Goal: Task Accomplishment & Management: Use online tool/utility

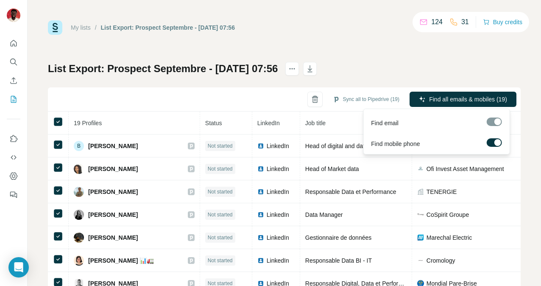
click at [492, 144] on label at bounding box center [493, 142] width 15 height 8
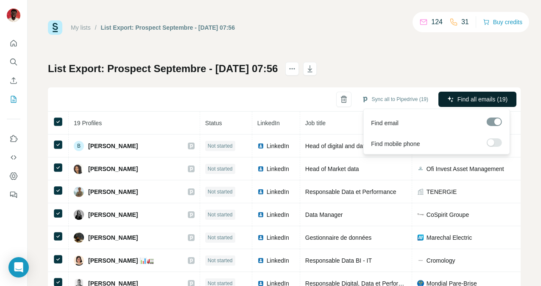
click at [457, 98] on span "Find all emails (19)" at bounding box center [482, 99] width 50 height 8
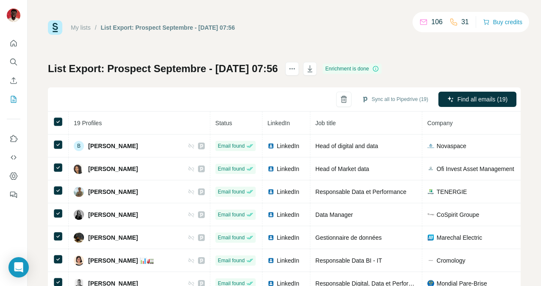
click at [468, 55] on div "My lists / List Export: Prospect Septembre - [DATE] 07:56 106 31 Buy credits Li…" at bounding box center [284, 177] width 473 height 315
click at [454, 57] on div "My lists / List Export: Prospect Septembre - [DATE] 07:56 106 31 Buy credits Li…" at bounding box center [284, 177] width 473 height 315
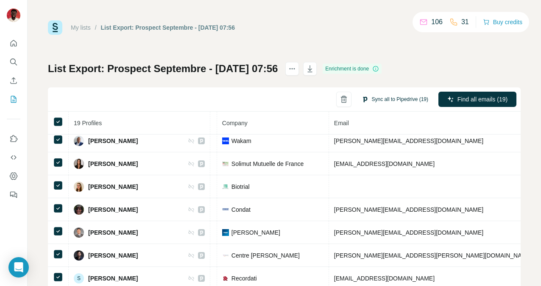
click at [393, 99] on button "Sync all to Pipedrive (19)" at bounding box center [395, 99] width 78 height 13
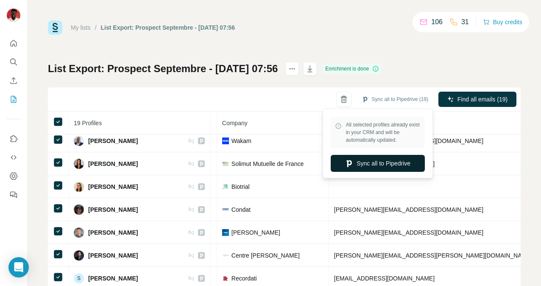
click at [381, 162] on button "Sync all to Pipedrive" at bounding box center [378, 163] width 94 height 17
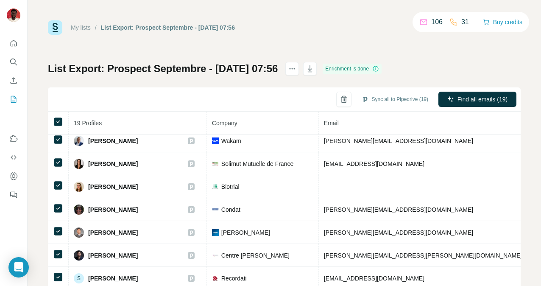
click at [81, 28] on link "My lists" at bounding box center [81, 27] width 20 height 7
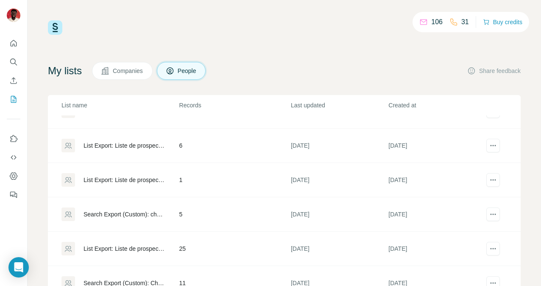
scroll to position [65, 0]
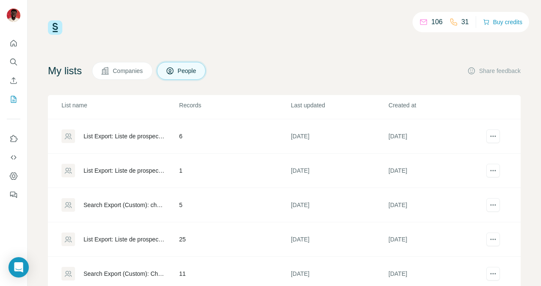
click at [132, 272] on div "Search Export (Custom): Chief data officer - [DATE] 12:39" at bounding box center [124, 273] width 81 height 8
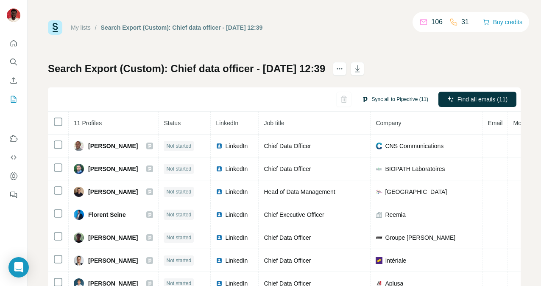
click at [382, 98] on button "Sync all to Pipedrive (11)" at bounding box center [395, 99] width 78 height 13
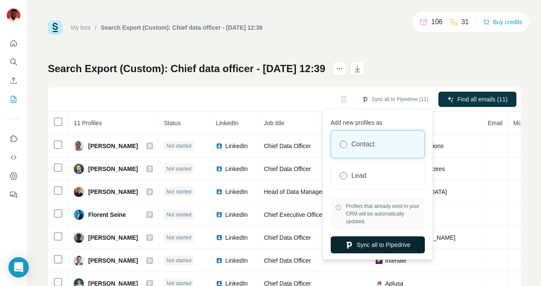
click at [386, 245] on button "Sync all to Pipedrive" at bounding box center [378, 244] width 94 height 17
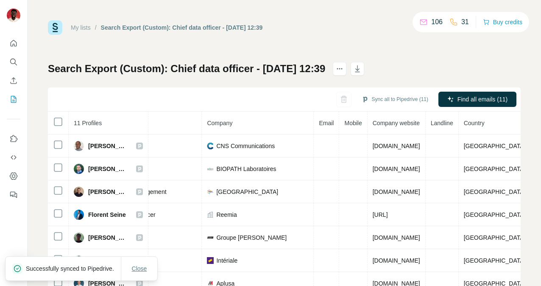
click at [138, 264] on span "Close" at bounding box center [139, 268] width 15 height 8
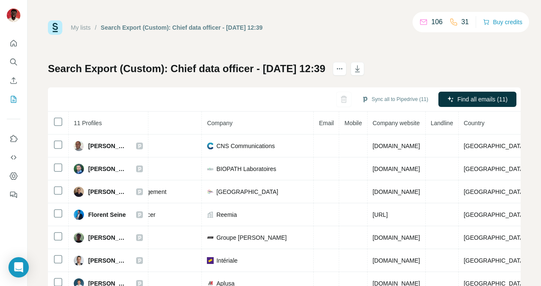
click at [86, 26] on link "My lists" at bounding box center [81, 27] width 20 height 7
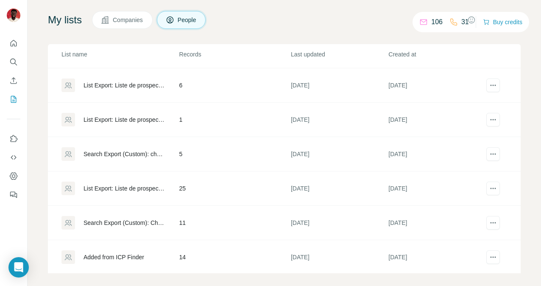
scroll to position [58, 0]
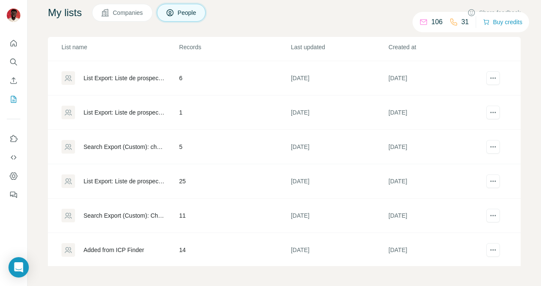
click at [131, 214] on div "Search Export (Custom): Chief data officer - [DATE] 12:39" at bounding box center [124, 215] width 81 height 8
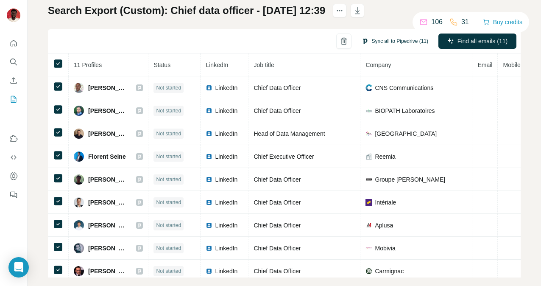
click at [376, 40] on button "Sync all to Pipedrive (11)" at bounding box center [395, 41] width 78 height 13
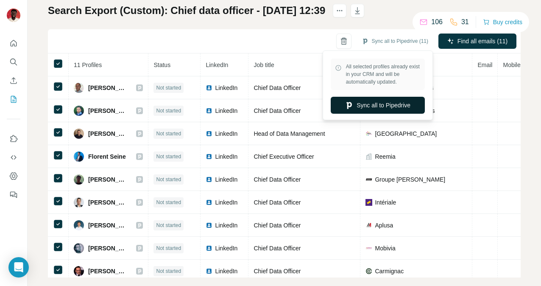
click at [384, 105] on button "Sync all to Pipedrive" at bounding box center [378, 105] width 94 height 17
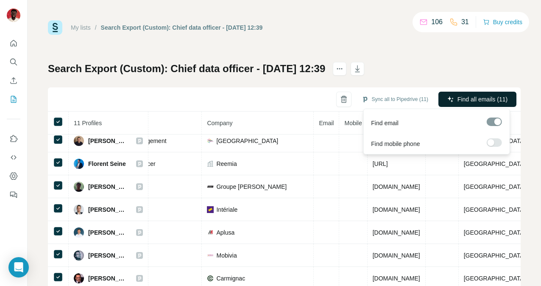
click at [470, 97] on span "Find all emails (11)" at bounding box center [482, 99] width 50 height 8
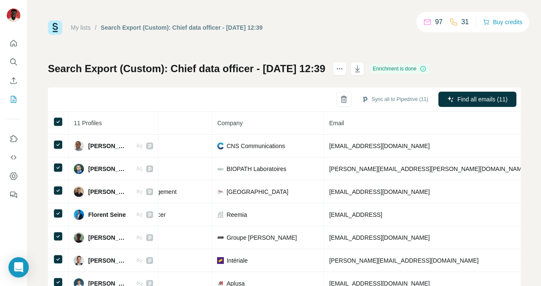
click at [87, 25] on link "My lists" at bounding box center [81, 27] width 20 height 7
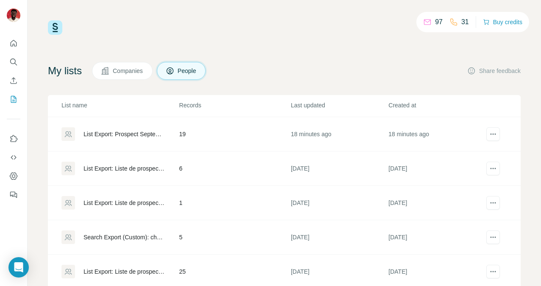
scroll to position [65, 0]
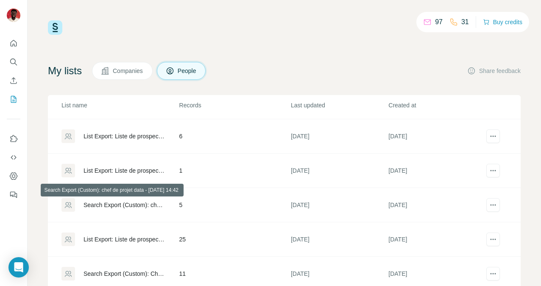
click at [138, 205] on div "Search Export (Custom): chef de projet data - [DATE] 14:42" at bounding box center [124, 205] width 81 height 8
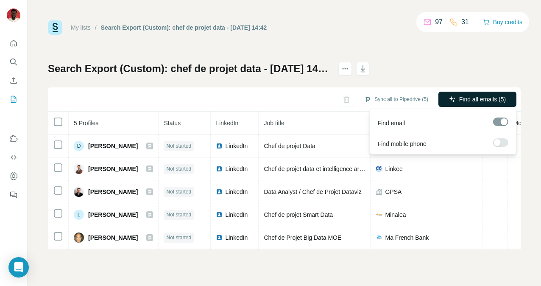
click at [456, 103] on button "Find all emails (5)" at bounding box center [477, 99] width 78 height 15
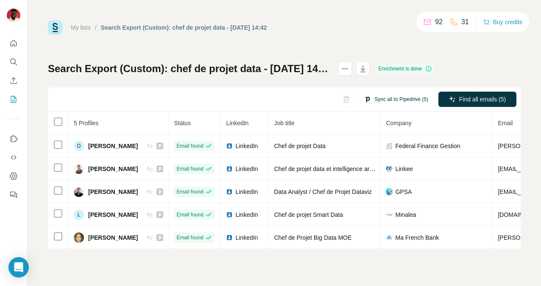
click at [402, 98] on button "Sync all to Pipedrive (5)" at bounding box center [396, 99] width 76 height 13
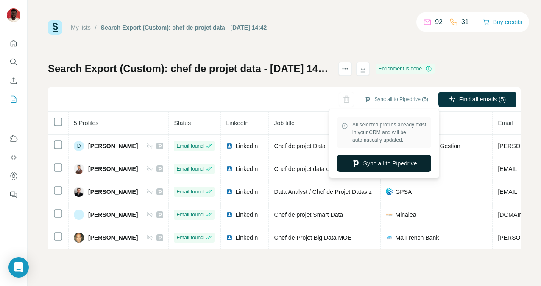
click at [402, 164] on button "Sync all to Pipedrive" at bounding box center [384, 163] width 94 height 17
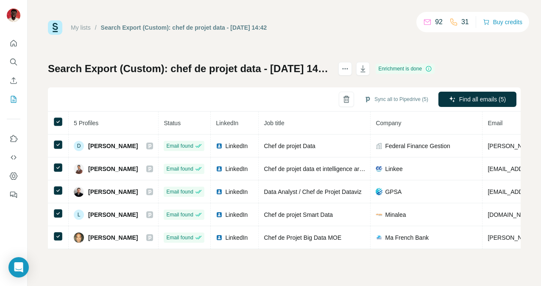
click at [85, 30] on link "My lists" at bounding box center [81, 27] width 20 height 7
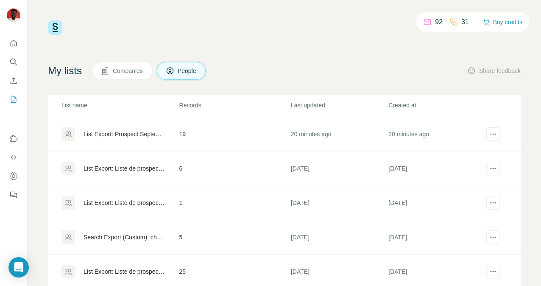
scroll to position [65, 0]
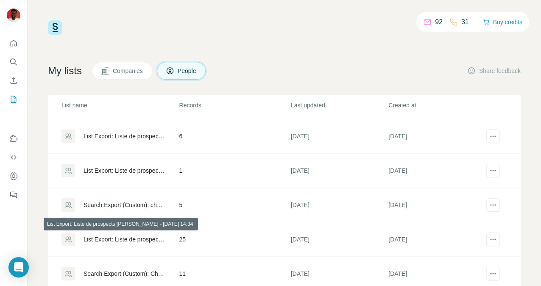
click at [128, 237] on div "List Export: Liste de prospects [PERSON_NAME] - [DATE] 14:34" at bounding box center [124, 239] width 81 height 8
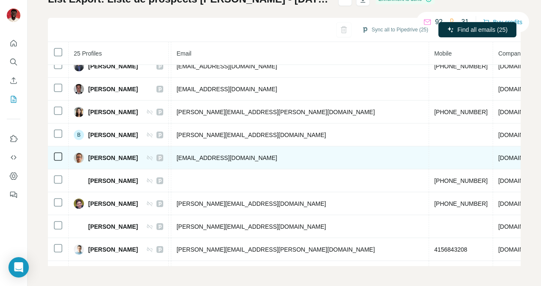
scroll to position [0, 321]
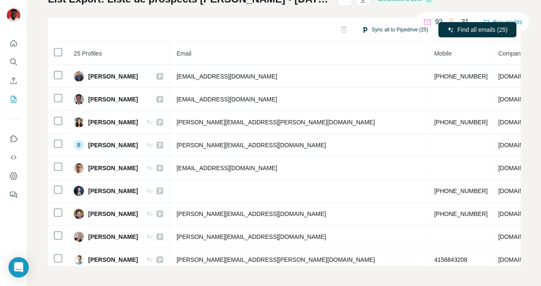
click at [381, 30] on button "Sync all to Pipedrive (25)" at bounding box center [395, 29] width 78 height 13
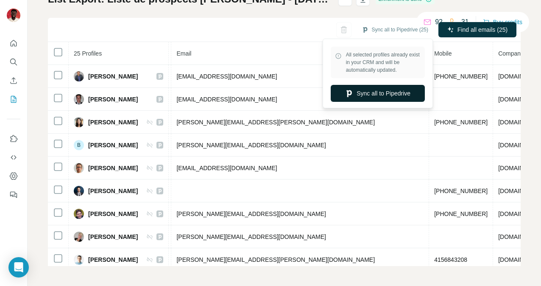
click at [376, 91] on button "Sync all to Pipedrive" at bounding box center [378, 93] width 94 height 17
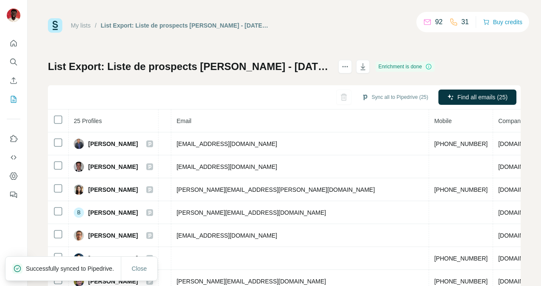
scroll to position [0, 0]
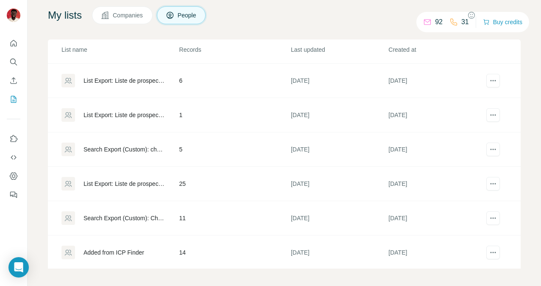
scroll to position [58, 0]
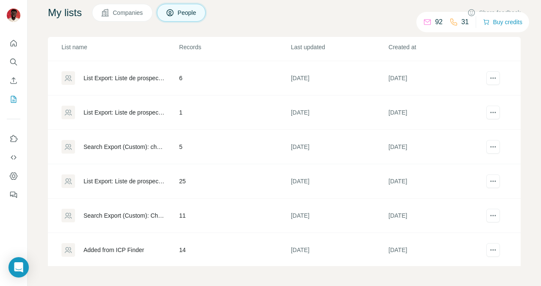
click at [115, 214] on div "Search Export (Custom): Chief data officer - [DATE] 12:39" at bounding box center [124, 215] width 81 height 8
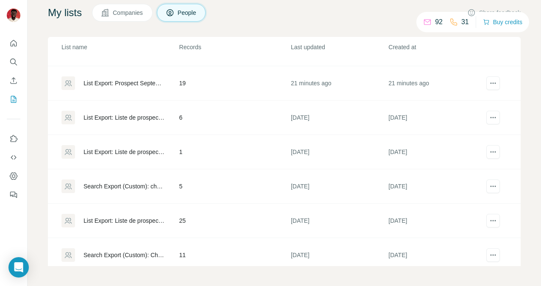
scroll to position [65, 0]
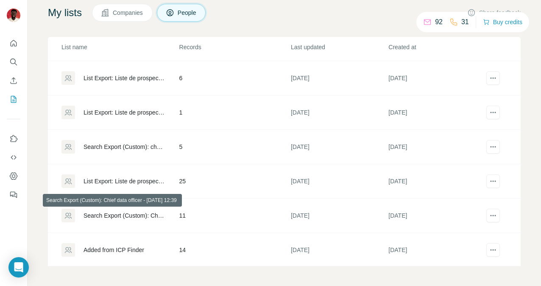
click at [126, 215] on div "Search Export (Custom): Chief data officer - [DATE] 12:39" at bounding box center [124, 215] width 81 height 8
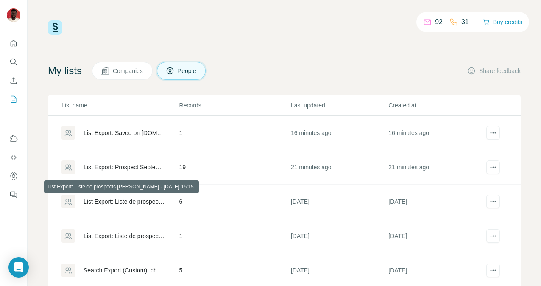
click at [136, 202] on div "List Export: Liste de prospects [PERSON_NAME] - [DATE] 15:15" at bounding box center [124, 201] width 81 height 8
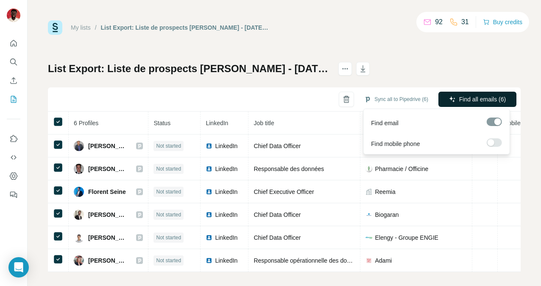
click at [466, 102] on span "Find all emails (6)" at bounding box center [482, 99] width 47 height 8
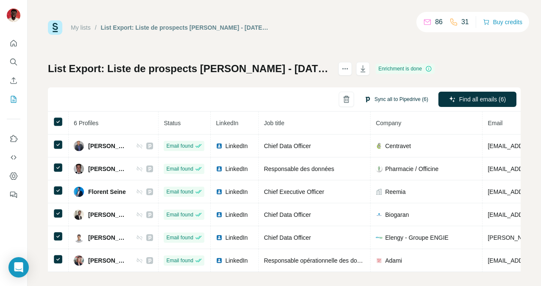
click at [391, 103] on button "Sync all to Pipedrive (6)" at bounding box center [396, 99] width 76 height 13
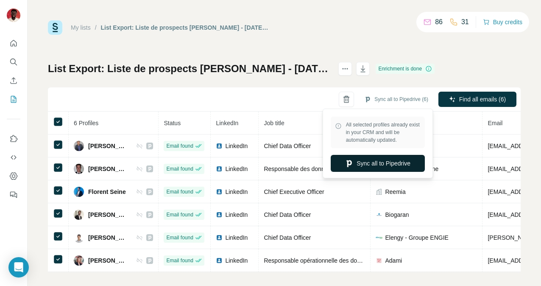
click at [382, 164] on button "Sync all to Pipedrive" at bounding box center [378, 163] width 94 height 17
